Goal: Communication & Community: Share content

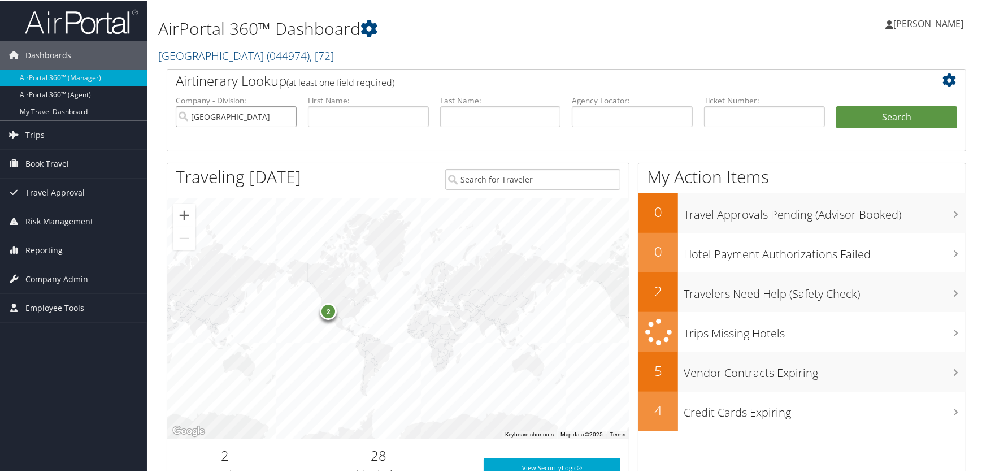
click at [287, 117] on input "[GEOGRAPHIC_DATA]" at bounding box center [236, 115] width 121 height 21
click at [738, 118] on input "text" at bounding box center [764, 115] width 121 height 21
type input "8900897178546"
click at [890, 115] on button "Search" at bounding box center [897, 116] width 121 height 23
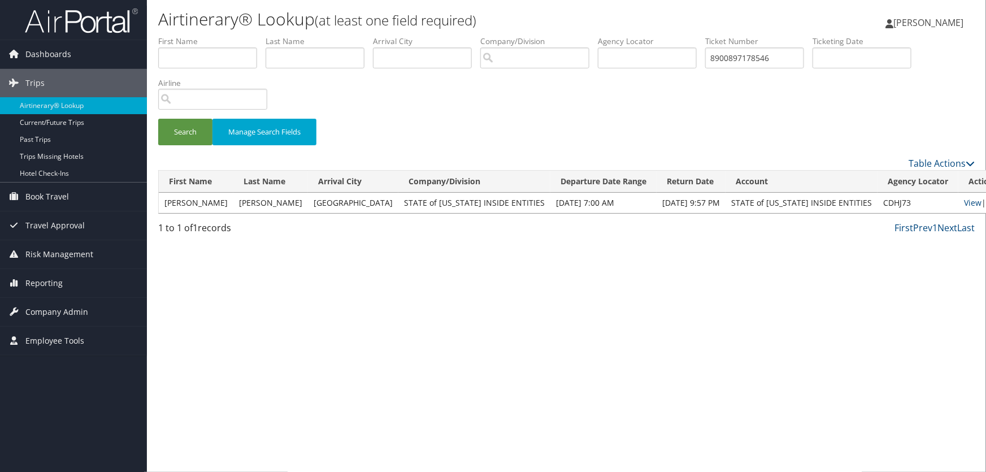
click at [986, 201] on link "Email" at bounding box center [996, 202] width 21 height 11
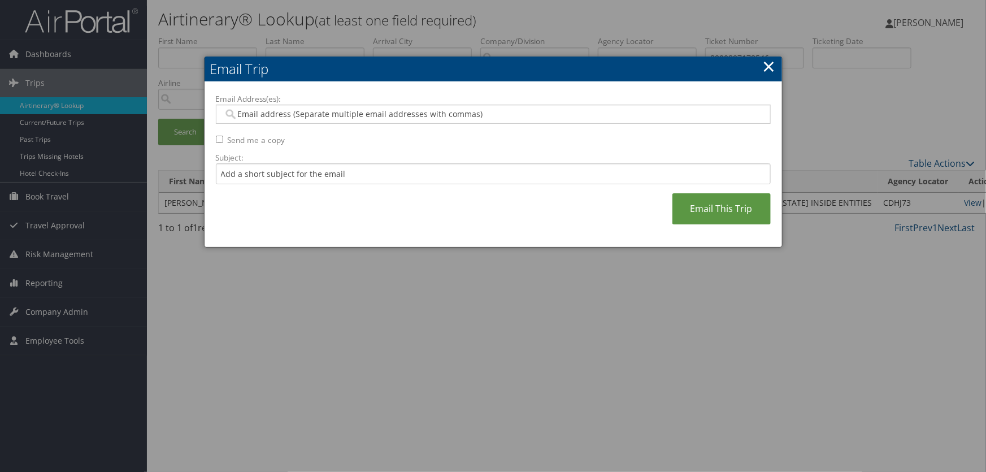
click at [259, 113] on input "Email Address(es):" at bounding box center [493, 114] width 540 height 11
type input "tmoulder@utah.gov"
click at [730, 203] on link "Email This Trip" at bounding box center [722, 208] width 98 height 31
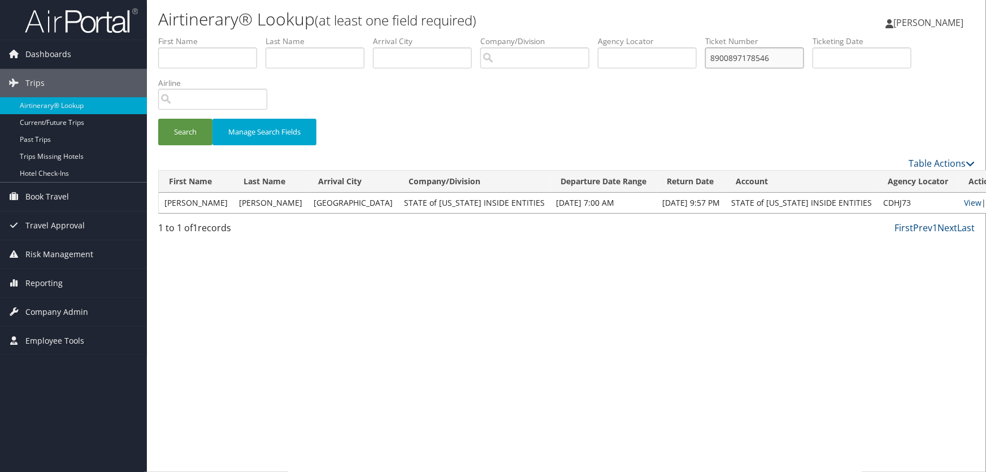
drag, startPoint x: 781, startPoint y: 57, endPoint x: 345, endPoint y: 55, distance: 435.8
click at [345, 36] on ul "First Name Last Name Departure City Arrival City Company/Division Airport/City …" at bounding box center [566, 36] width 817 height 0
type input "8900896656670"
click at [189, 133] on button "Search" at bounding box center [185, 132] width 54 height 27
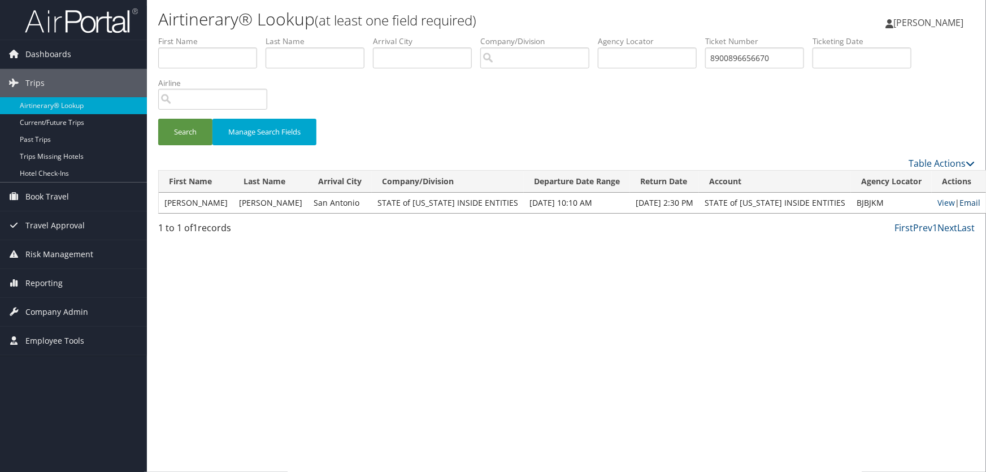
click at [960, 199] on link "Email" at bounding box center [970, 202] width 21 height 11
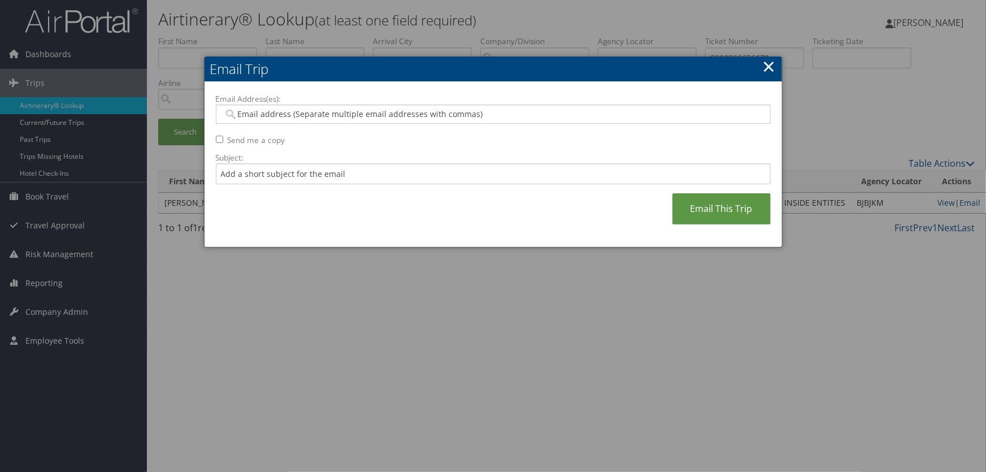
click at [306, 109] on input "Email Address(es):" at bounding box center [493, 114] width 540 height 11
type input "tmoul"
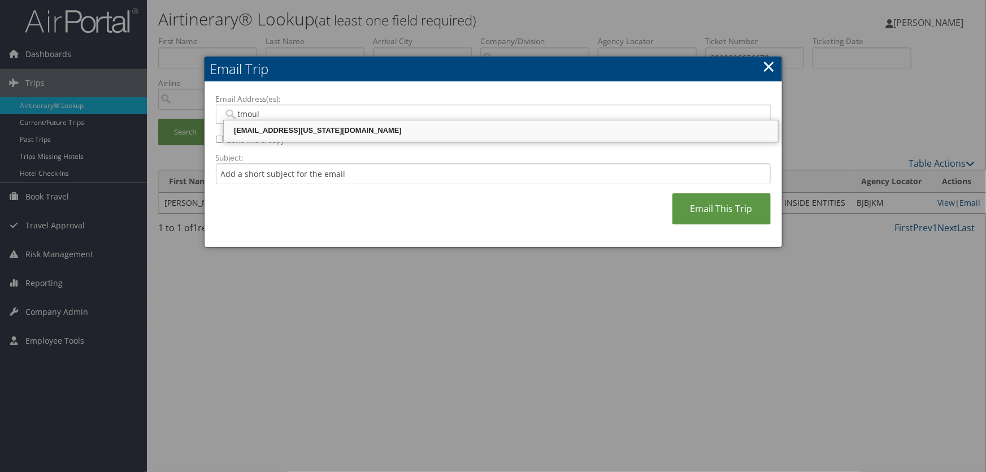
click at [300, 135] on div "tmoulder@utah.gov" at bounding box center [501, 130] width 551 height 11
type input "tmoulder@utah.gov"
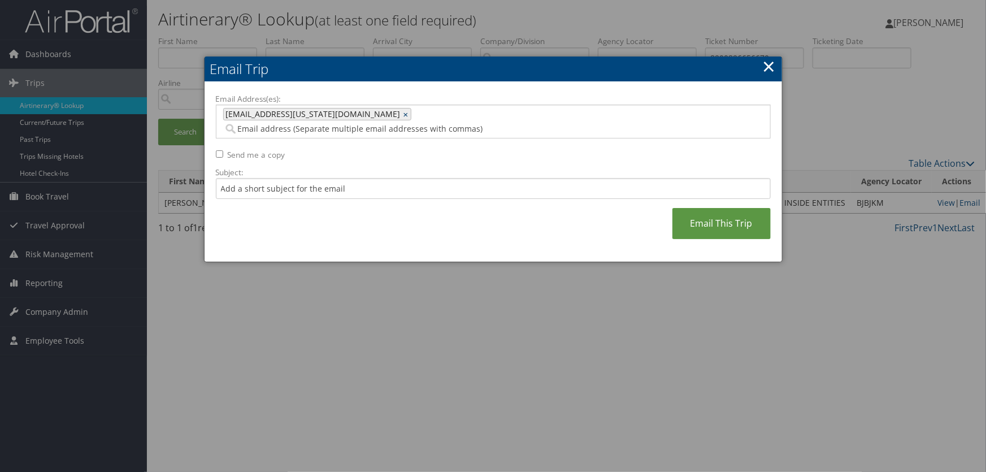
click at [404, 114] on link "×" at bounding box center [407, 114] width 7 height 11
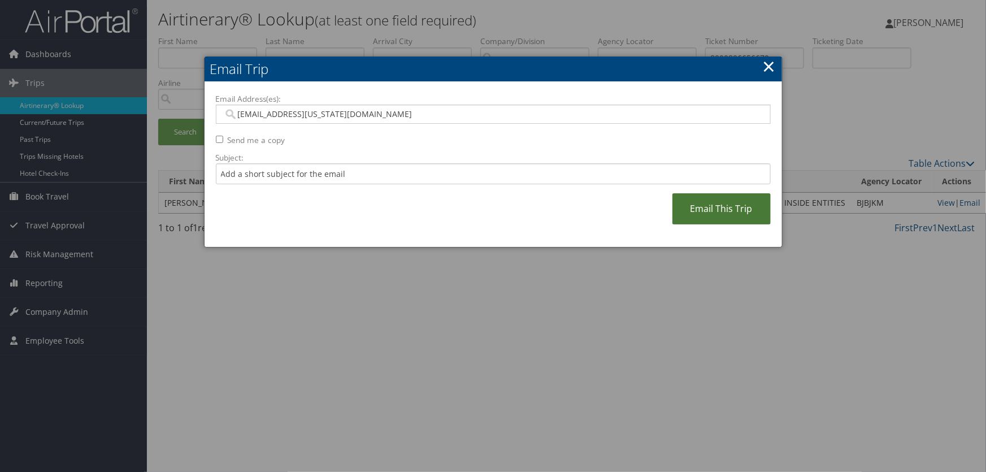
type input "tmulder@utah.gov"
click at [725, 214] on link "Email This Trip" at bounding box center [722, 208] width 98 height 31
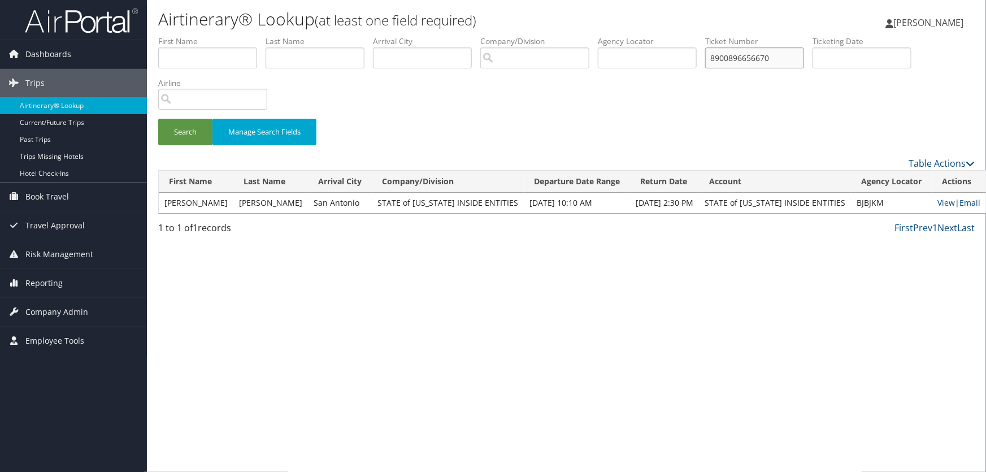
drag, startPoint x: 787, startPoint y: 59, endPoint x: 302, endPoint y: 59, distance: 485.0
click at [302, 36] on ul "First Name Last Name Departure City Arrival City Company/Division Airport/City …" at bounding box center [566, 36] width 817 height 0
type input "8900897178546"
click at [190, 135] on button "Search" at bounding box center [185, 132] width 54 height 27
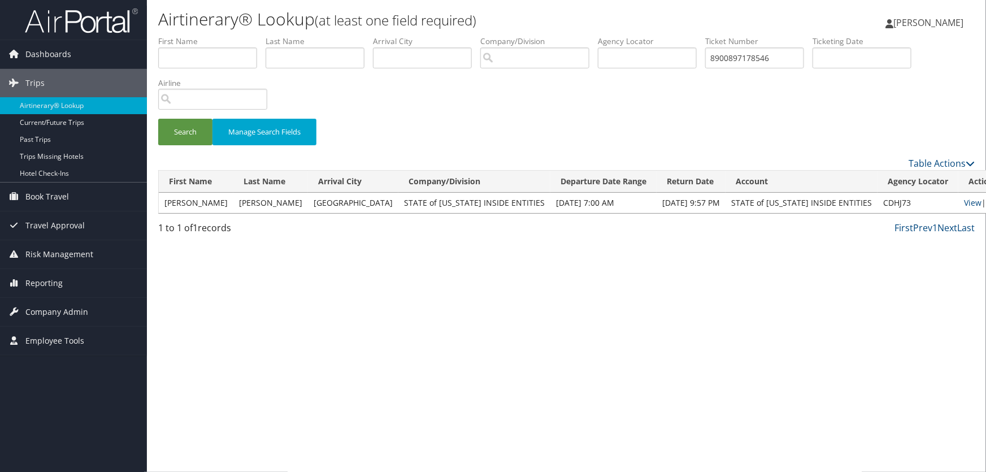
click at [986, 206] on link "Email" at bounding box center [996, 202] width 21 height 11
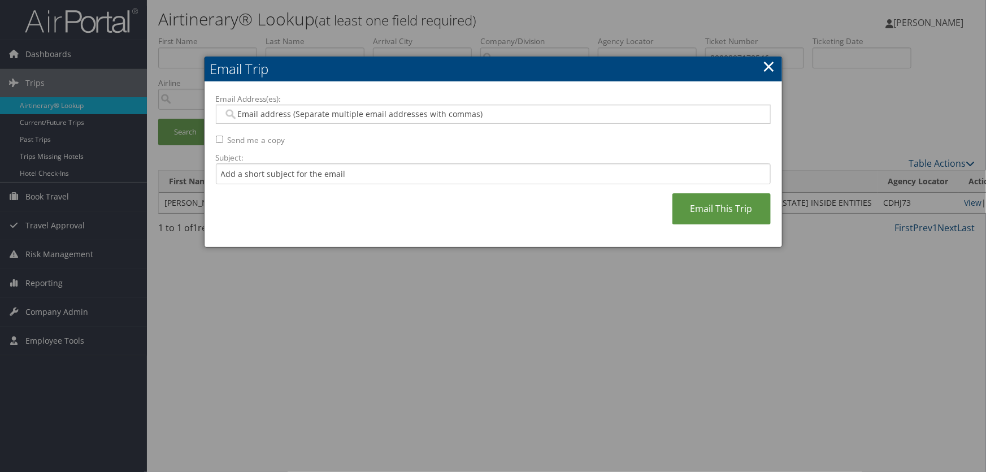
click at [261, 115] on input "Email Address(es):" at bounding box center [493, 114] width 540 height 11
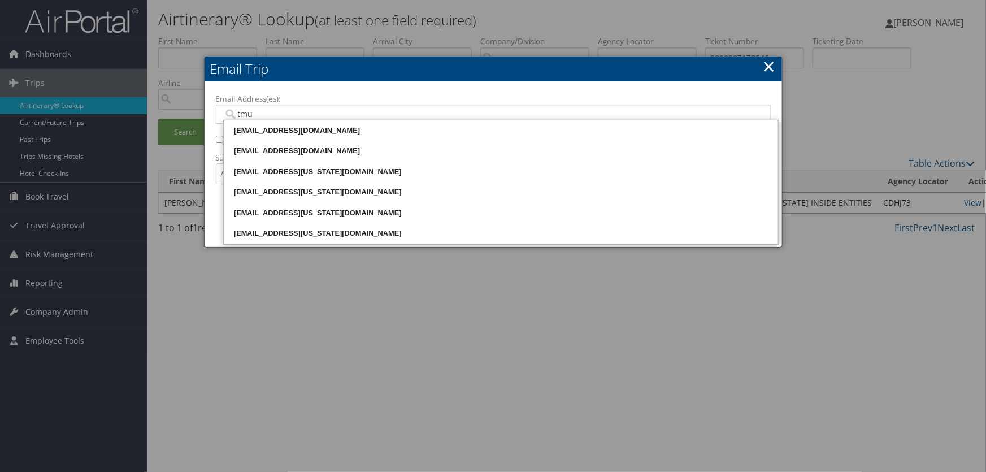
type input "tmul"
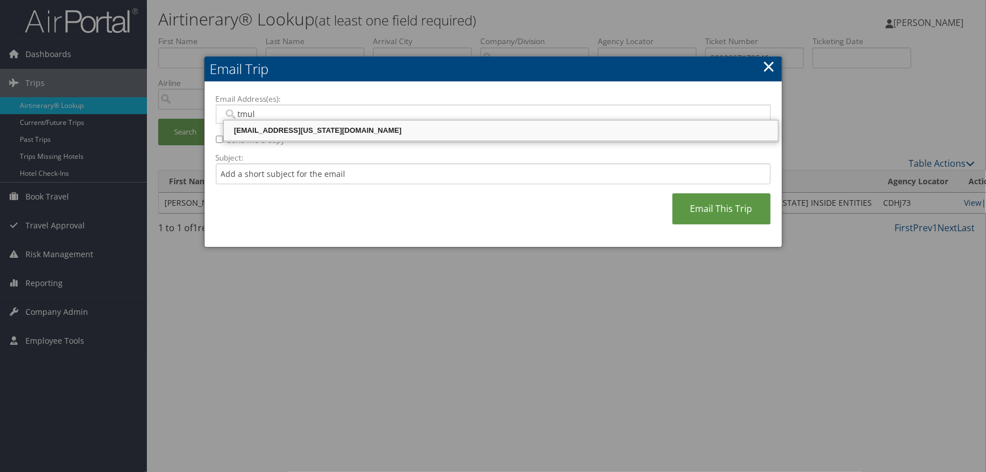
click at [282, 129] on div "tmulder@utah.gov" at bounding box center [501, 130] width 551 height 11
type input "tmulder@utah.gov"
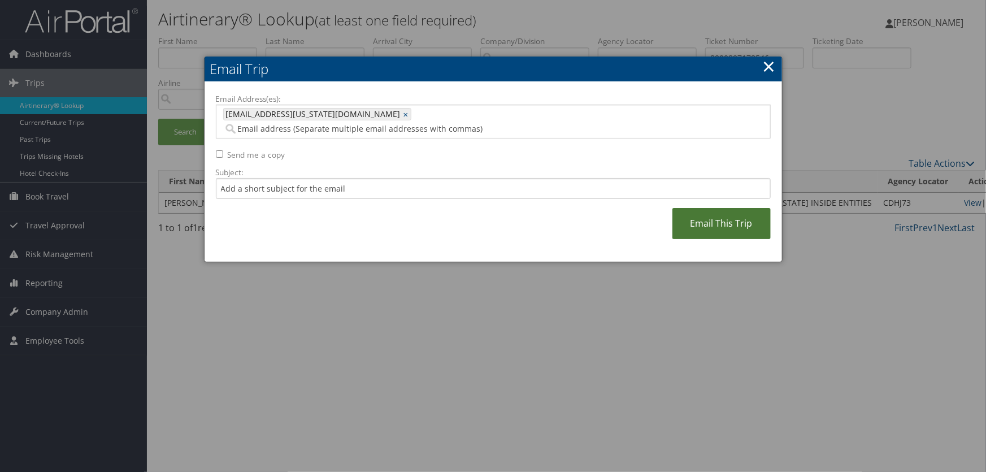
click at [763, 208] on link "Email This Trip" at bounding box center [722, 223] width 98 height 31
